Goal: Task Accomplishment & Management: Use online tool/utility

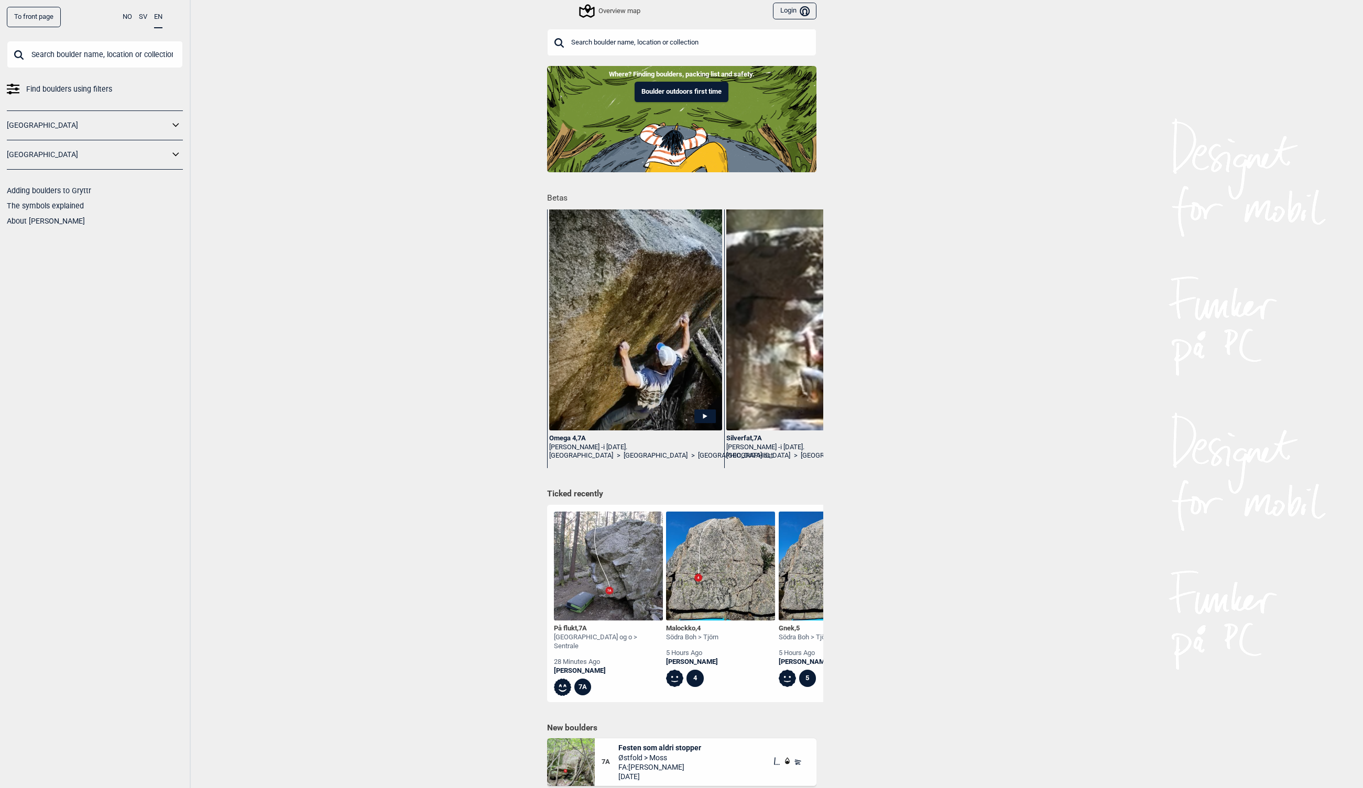
click at [98, 57] on input "text" at bounding box center [95, 54] width 176 height 27
type input "mentalt rett"
click at [65, 105] on div "Mentalt rett , 7C+ Ψ 8A" at bounding box center [95, 102] width 160 height 8
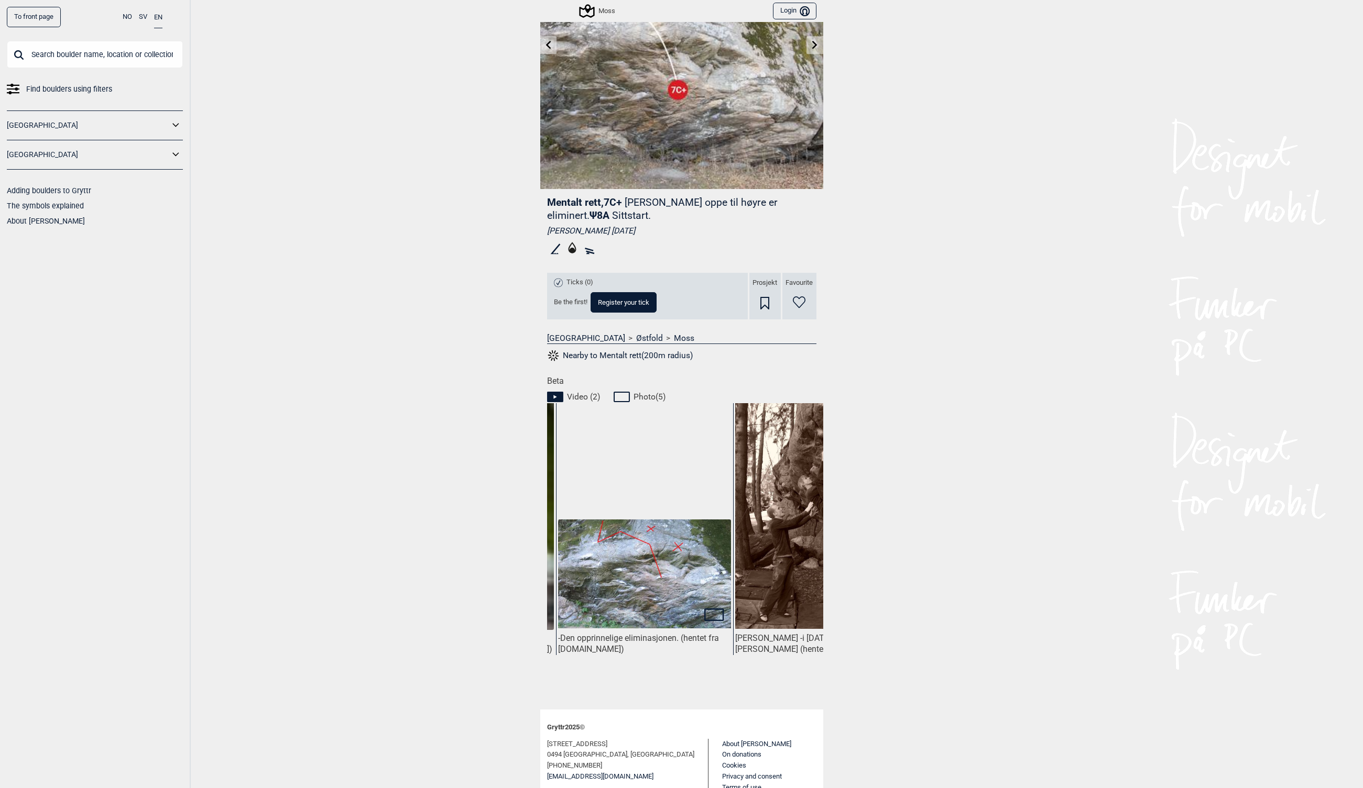
scroll to position [0, 858]
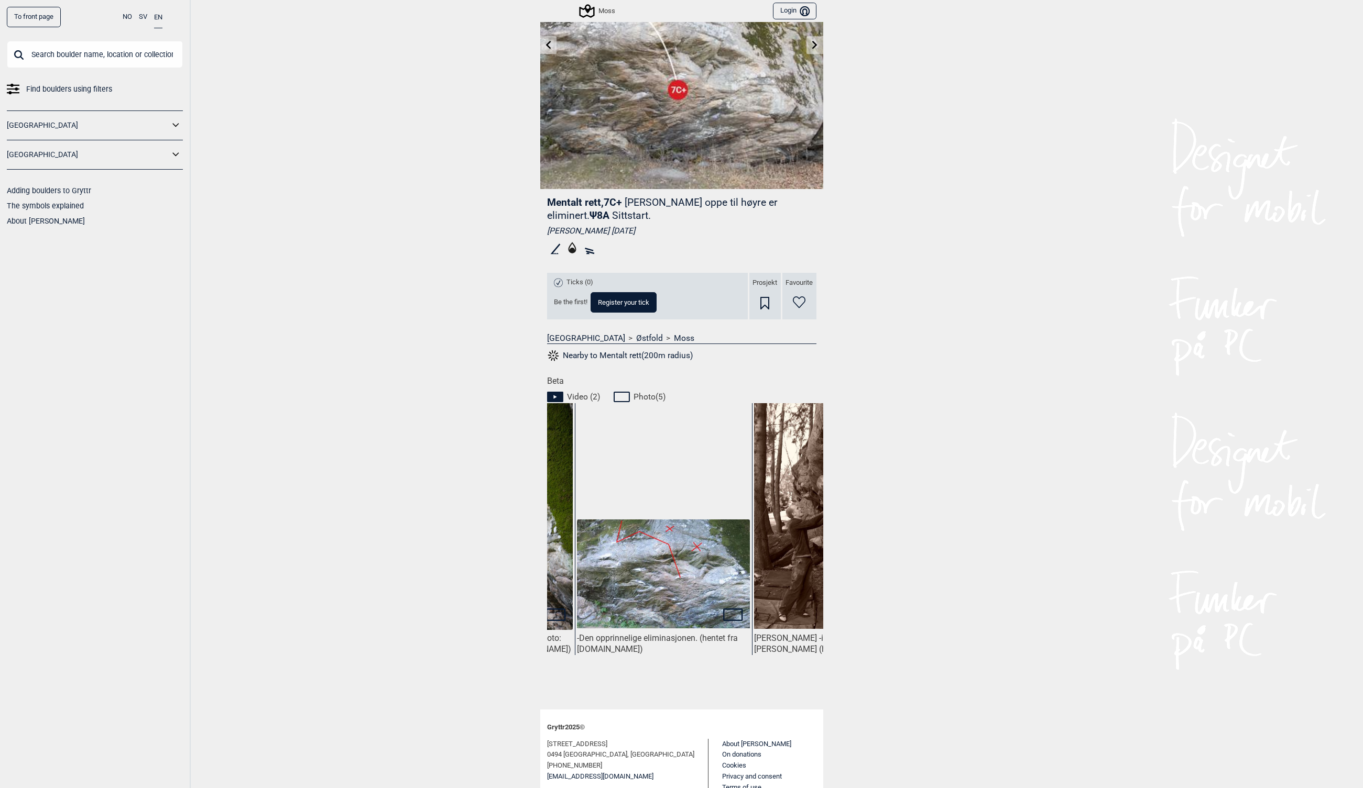
click at [642, 579] on img at bounding box center [663, 574] width 172 height 109
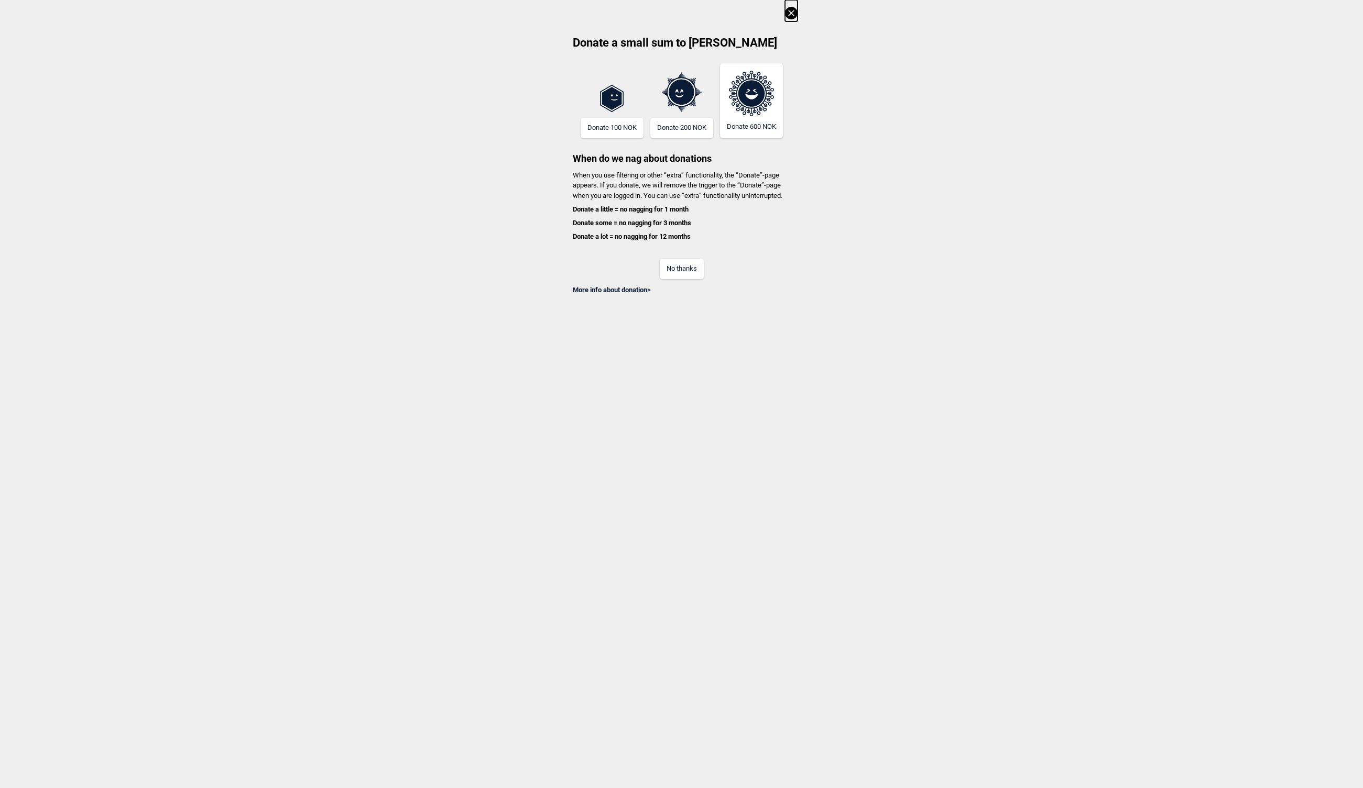
click at [693, 267] on button "No thanks" at bounding box center [682, 269] width 44 height 20
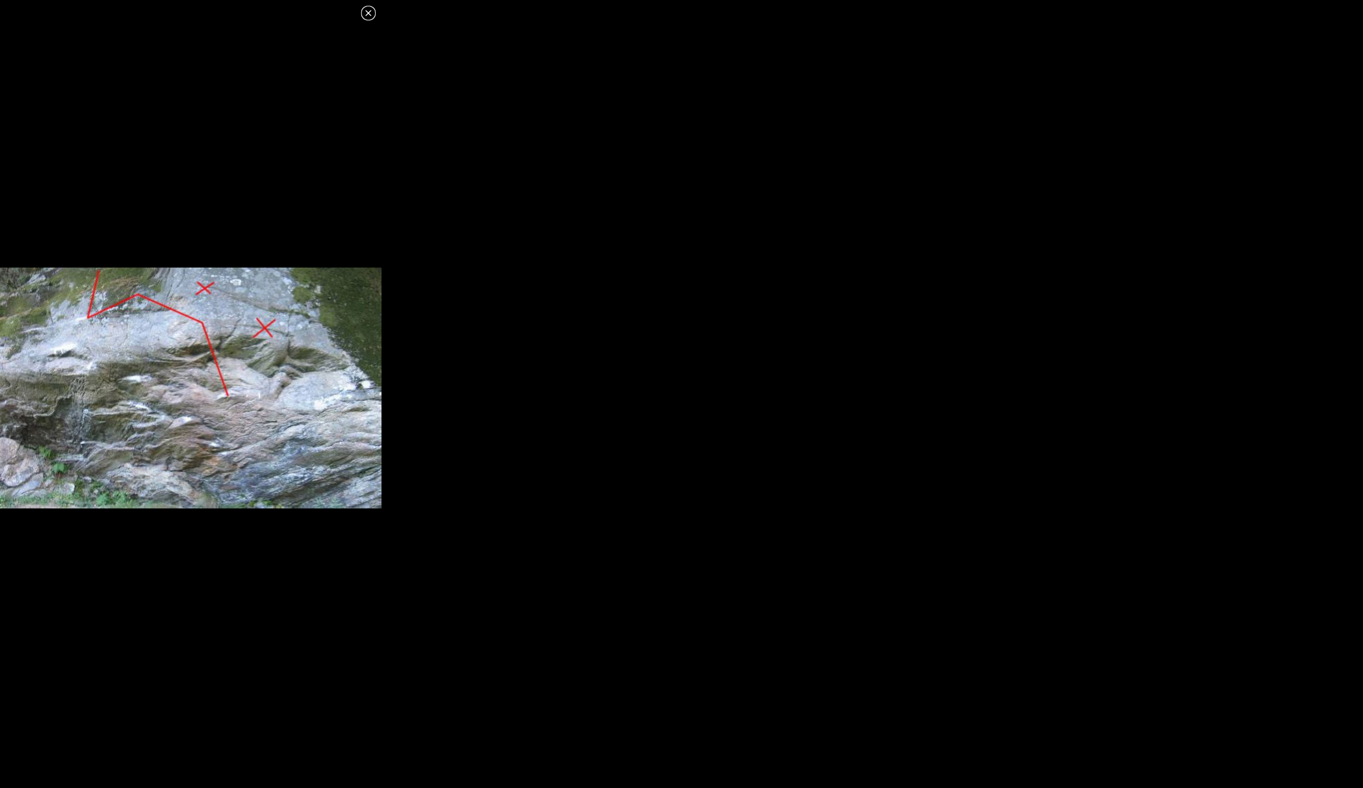
click at [368, 14] on icon at bounding box center [368, 13] width 6 height 6
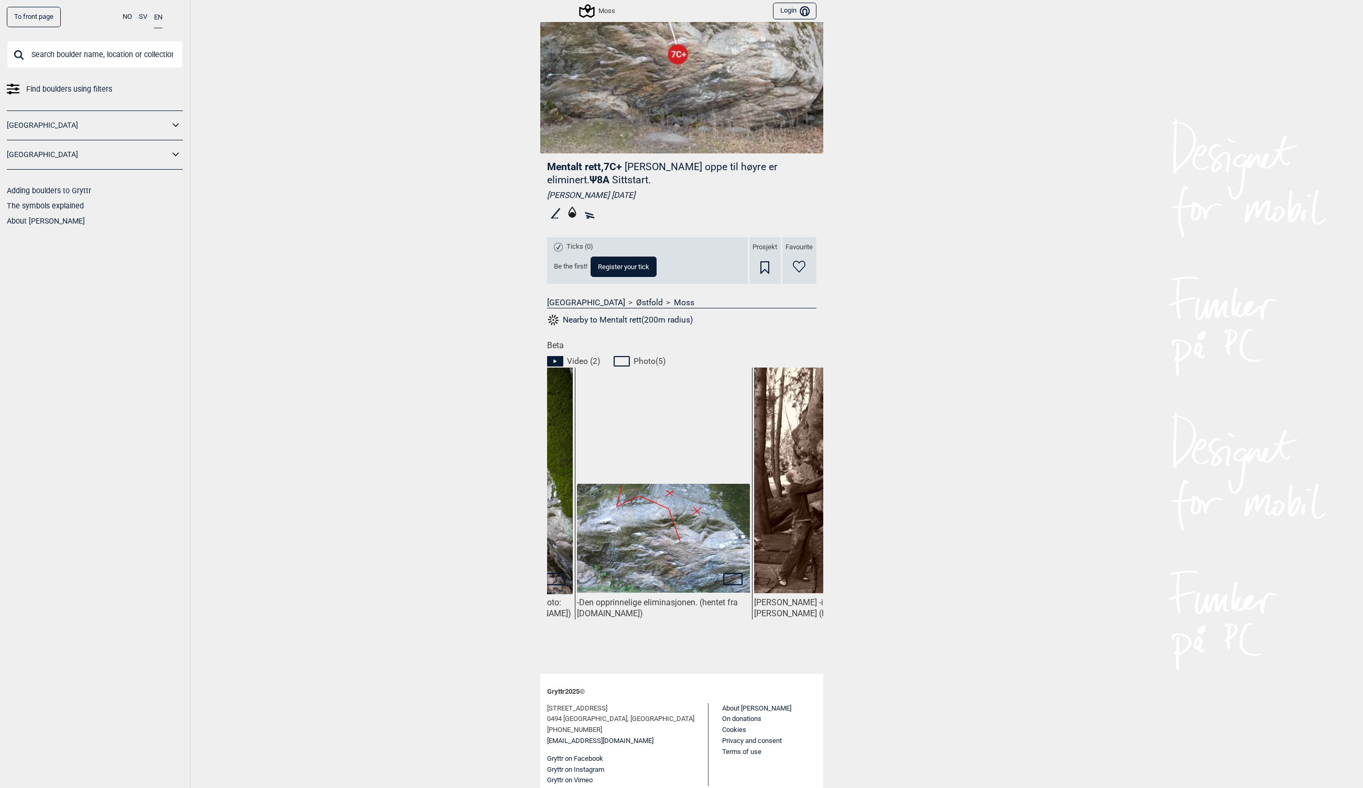
scroll to position [0, 0]
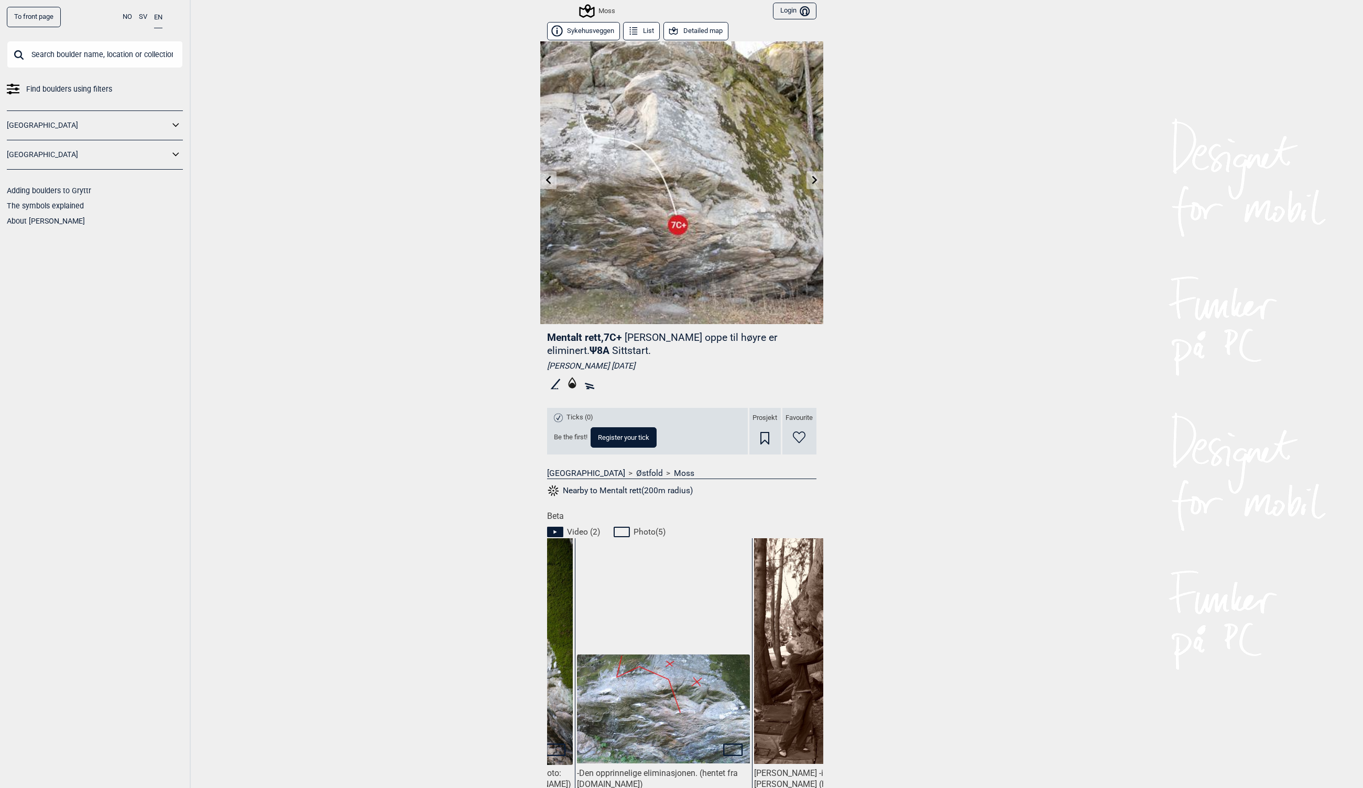
click at [616, 440] on span "Register your tick" at bounding box center [623, 437] width 51 height 7
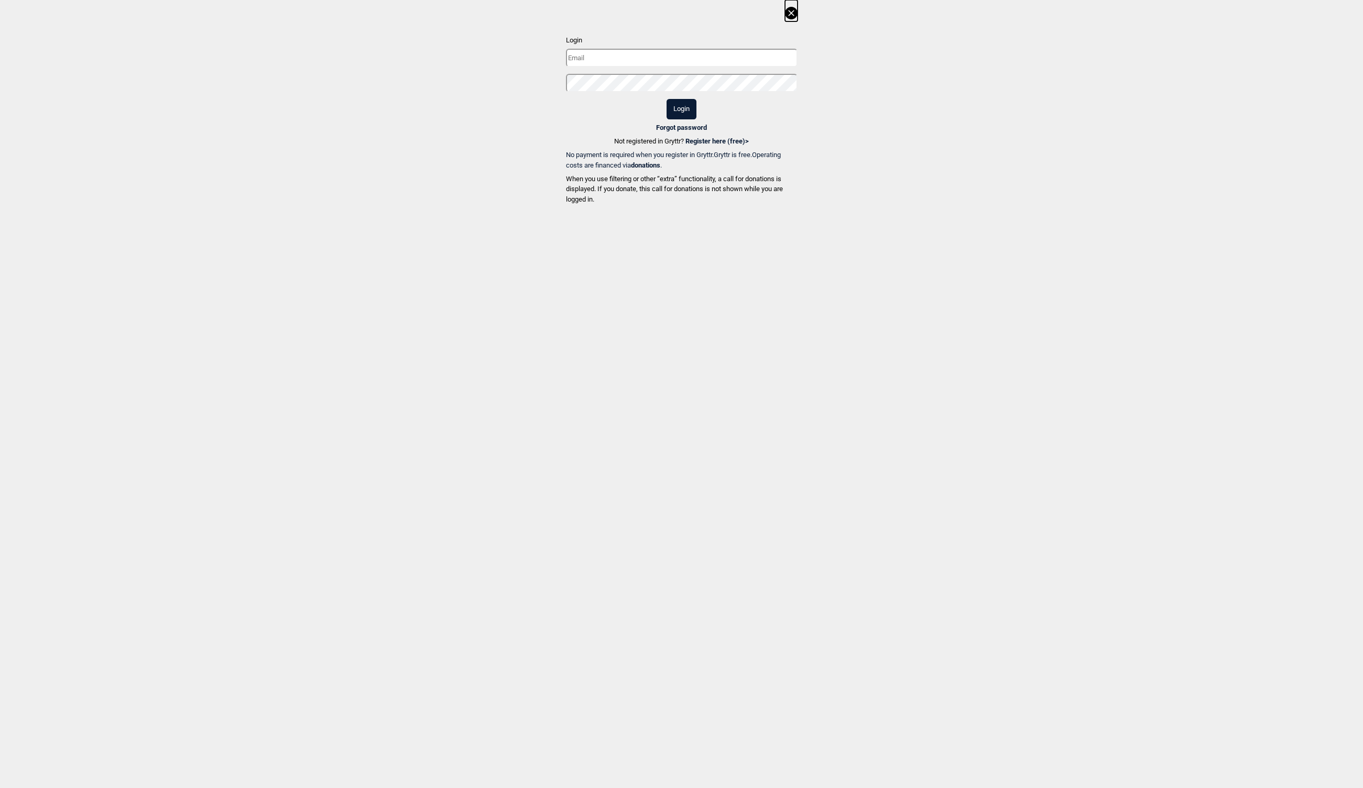
type input "[EMAIL_ADDRESS][DOMAIN_NAME]"
click at [682, 112] on button "Login" at bounding box center [681, 109] width 30 height 20
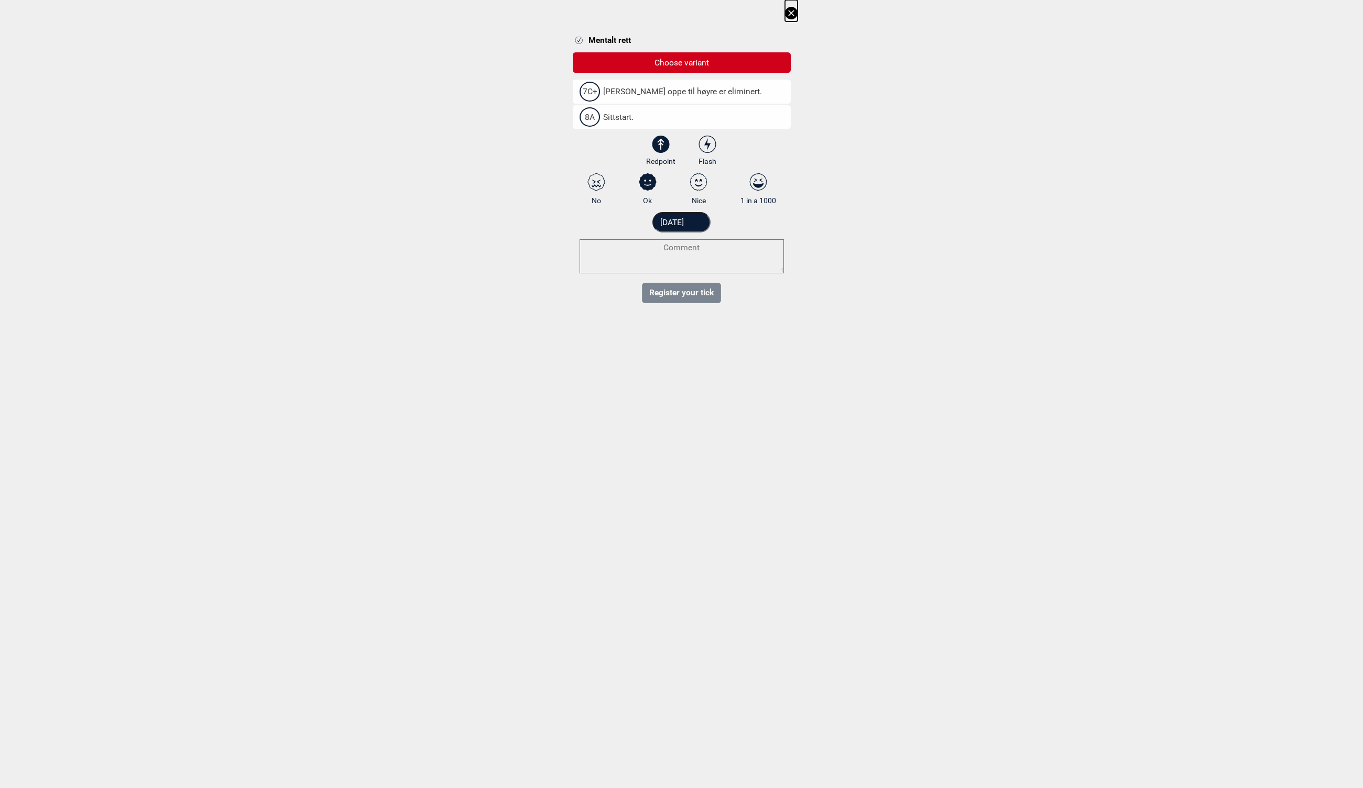
click at [792, 13] on icon at bounding box center [791, 13] width 13 height 13
